Goal: Find contact information: Find contact information

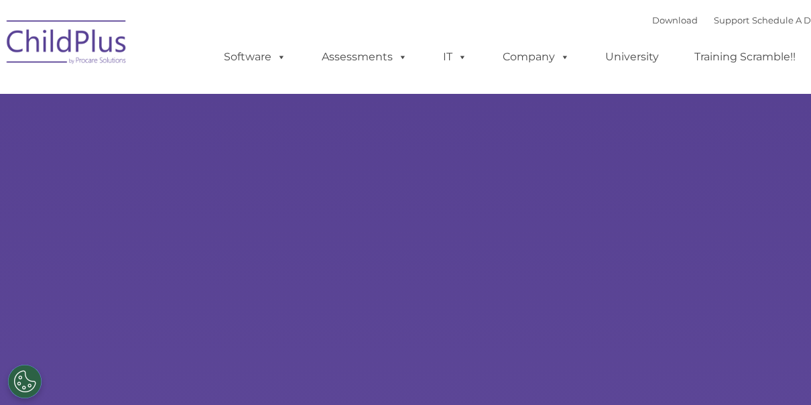
select select "MEDIUM"
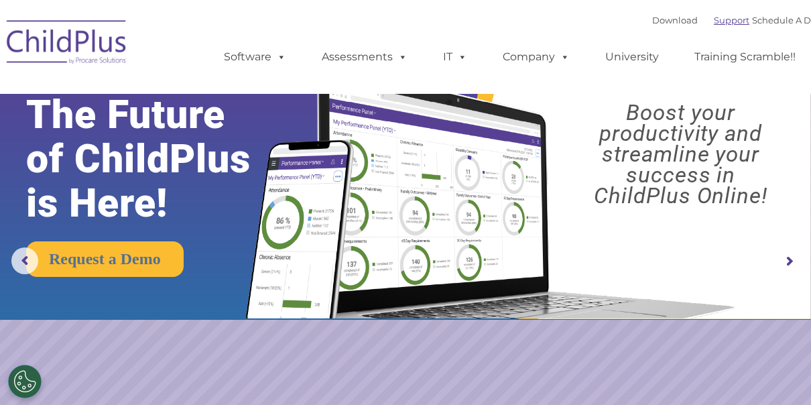
click at [713, 20] on link "Support" at bounding box center [731, 20] width 36 height 11
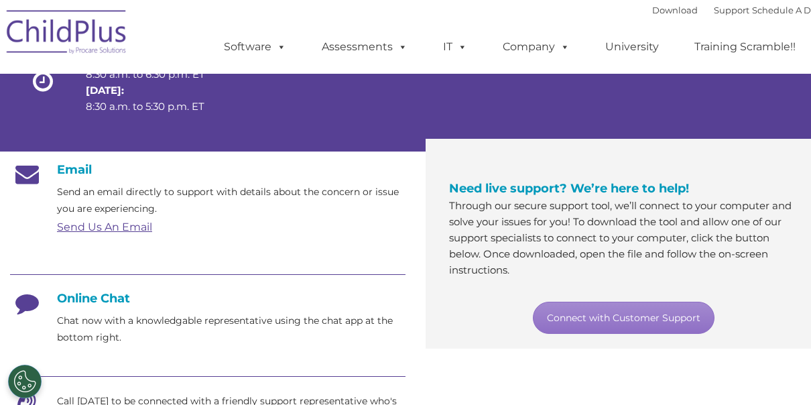
scroll to position [159, 0]
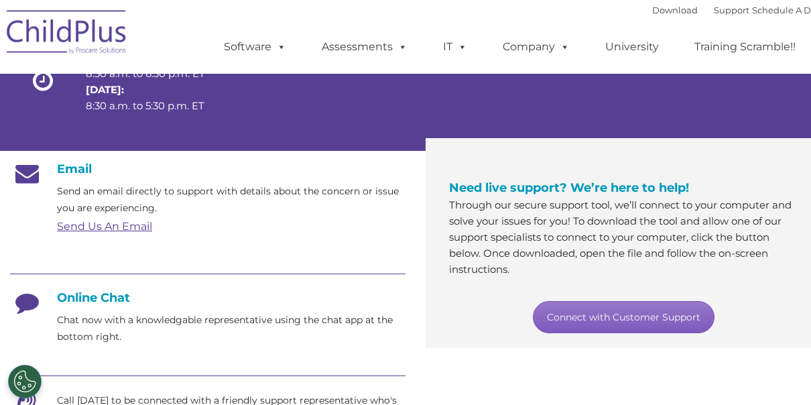
click at [616, 315] on link "Connect with Customer Support" at bounding box center [624, 317] width 182 height 32
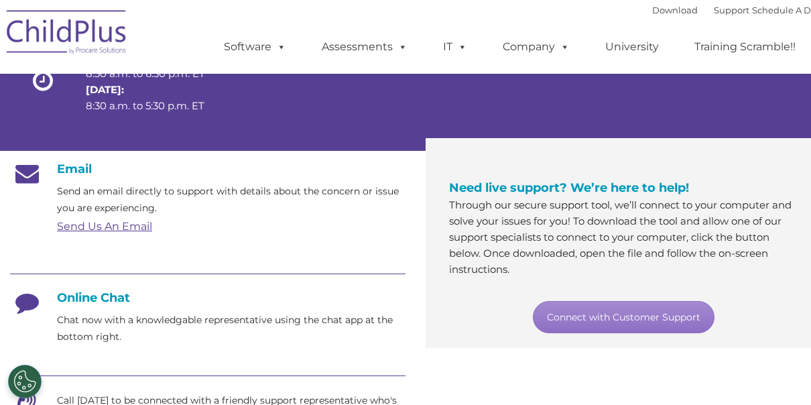
click at [378, 163] on h4 "Email" at bounding box center [207, 168] width 395 height 15
